Goal: Information Seeking & Learning: Learn about a topic

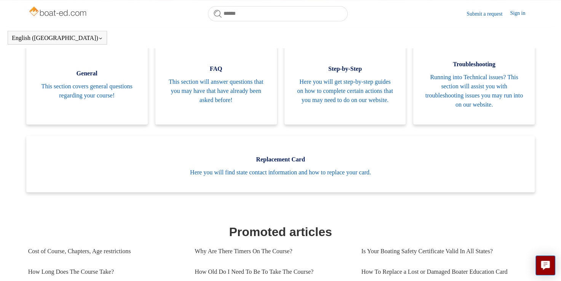
scroll to position [159, 0]
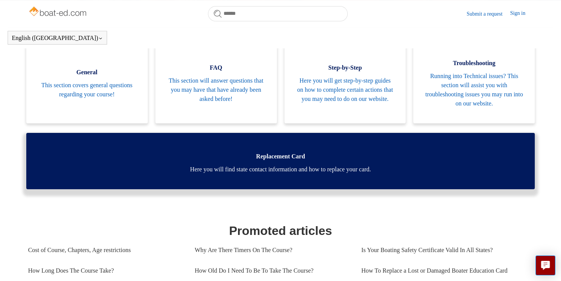
click at [342, 170] on span "Here you will find state contact information and how to replace your card." at bounding box center [281, 169] width 486 height 9
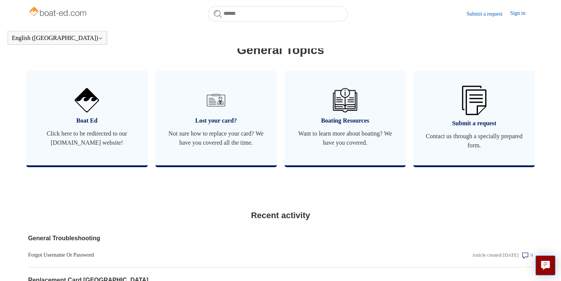
scroll to position [437, 0]
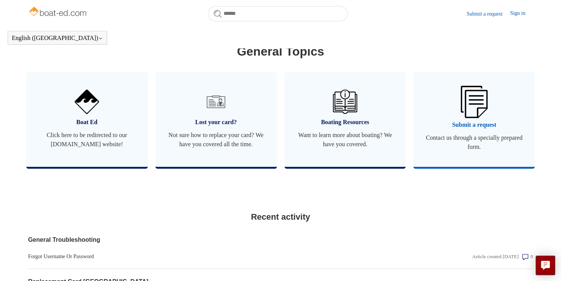
click at [477, 143] on span "Contact us through a specially prepared form." at bounding box center [474, 142] width 99 height 18
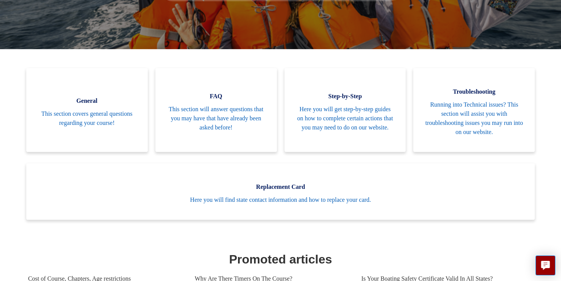
scroll to position [0, 0]
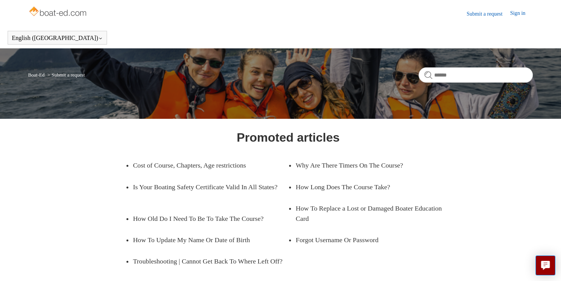
click at [477, 143] on div "Promoted articles Cost of Course, Chapters, Age restrictions Why Are There Time…" at bounding box center [280, 243] width 455 height 231
drag, startPoint x: 0, startPoint y: 0, endPoint x: 477, endPoint y: 143, distance: 498.2
click at [477, 143] on div "Promoted articles Cost of Course, Chapters, Age restrictions Why Are There Time…" at bounding box center [280, 243] width 455 height 231
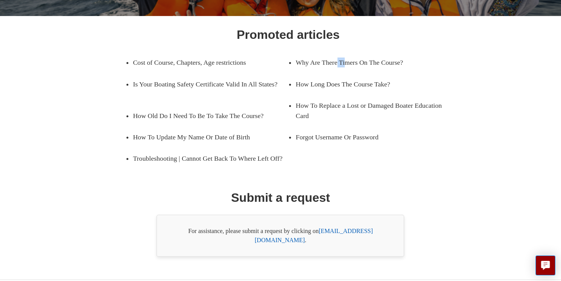
scroll to position [129, 0]
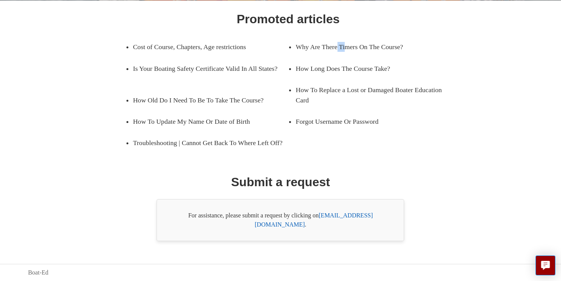
click at [359, 227] on link "support@boat-ed.com" at bounding box center [314, 220] width 118 height 16
click at [222, 106] on link "How Old Do I Need To Be To Take The Course?" at bounding box center [205, 100] width 144 height 21
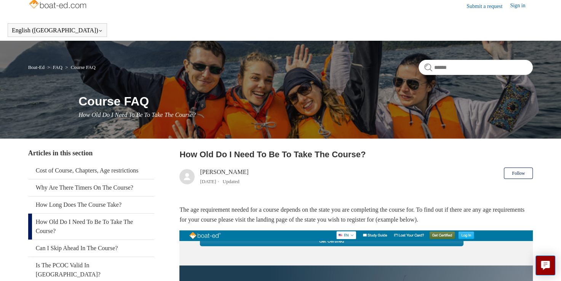
scroll to position [2, 0]
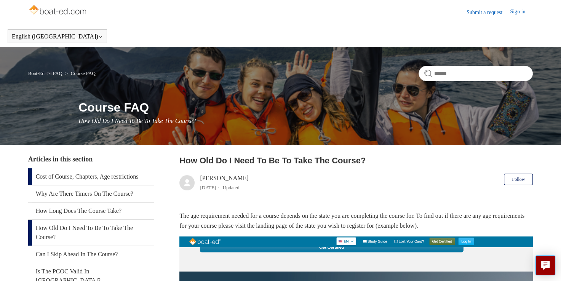
click at [128, 178] on link "Cost of Course, Chapters, Age restrictions" at bounding box center [91, 176] width 126 height 17
